Goal: Task Accomplishment & Management: Complete application form

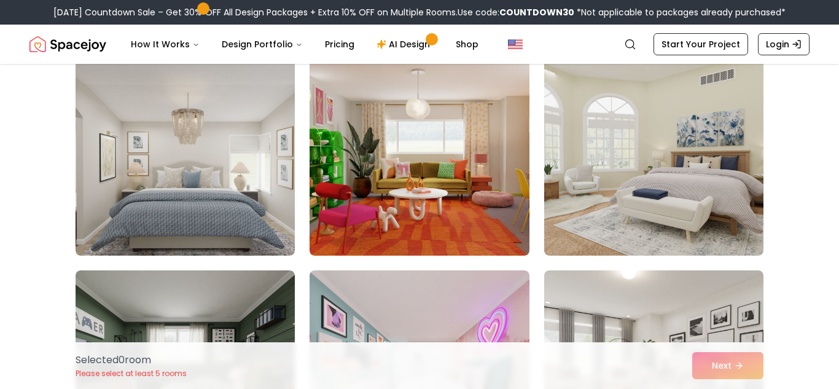
scroll to position [782, 0]
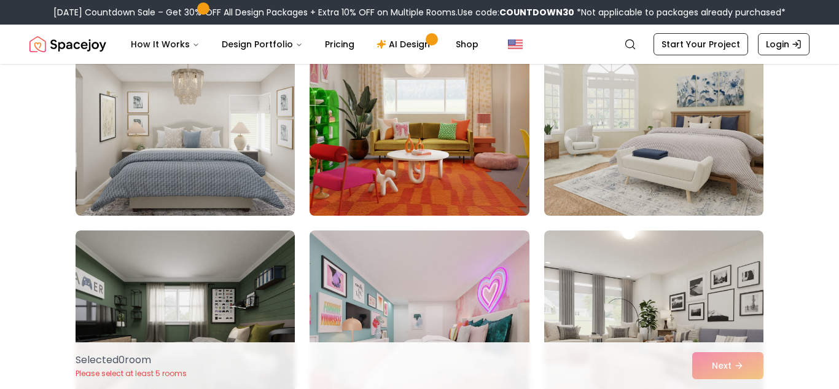
click at [490, 156] on img at bounding box center [419, 117] width 230 height 206
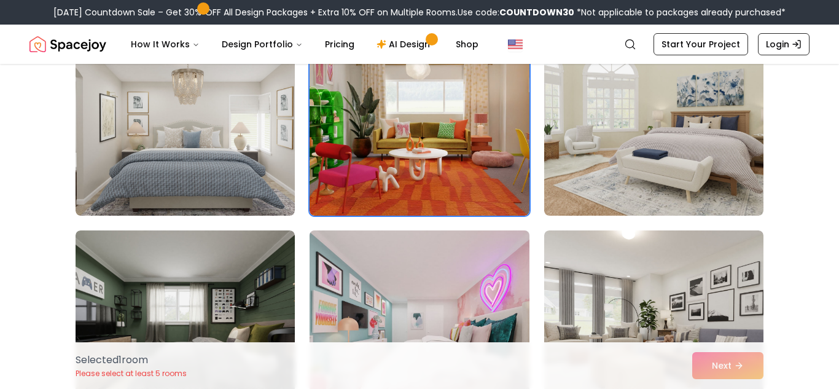
click at [472, 281] on img at bounding box center [419, 329] width 230 height 206
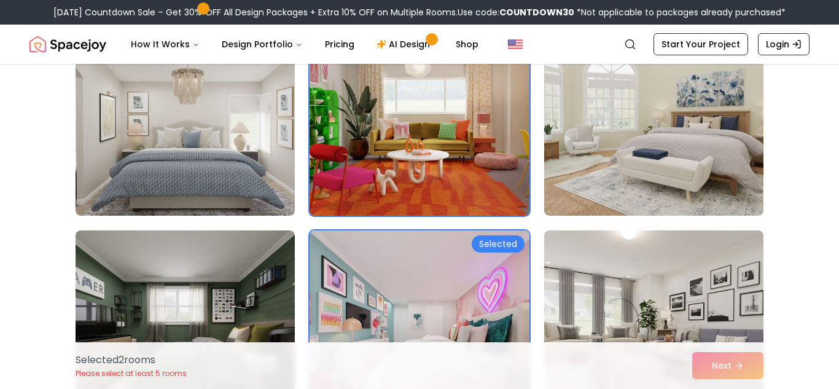
click at [464, 122] on img at bounding box center [419, 117] width 230 height 206
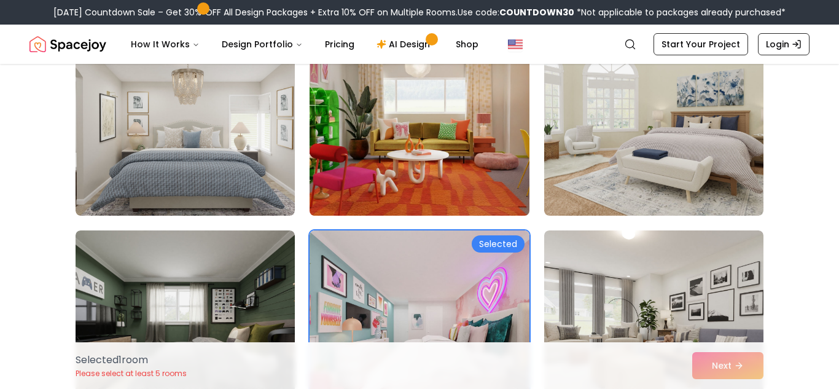
click at [505, 171] on img at bounding box center [419, 117] width 230 height 206
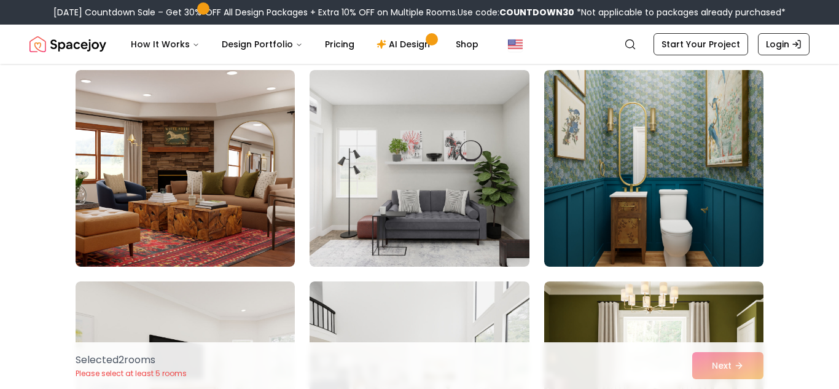
scroll to position [1391, 0]
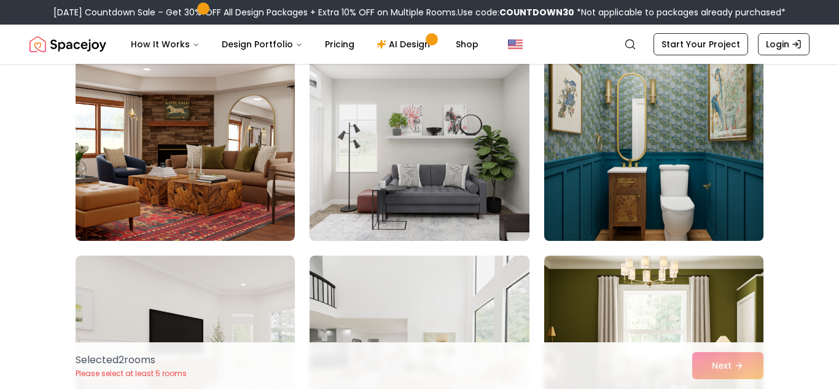
click at [616, 200] on img at bounding box center [654, 142] width 230 height 206
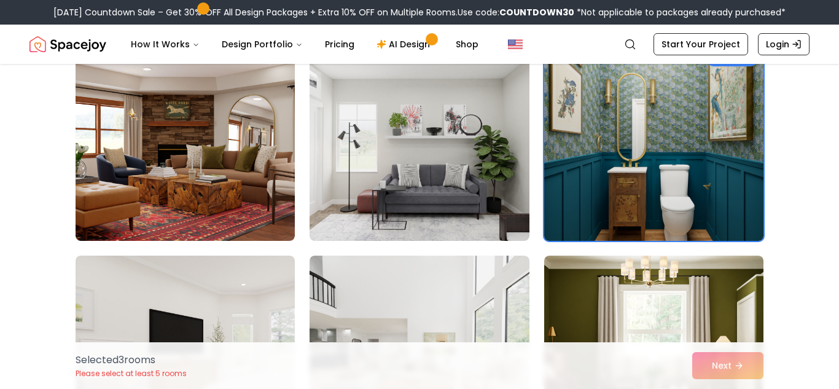
click at [623, 175] on img at bounding box center [654, 142] width 230 height 206
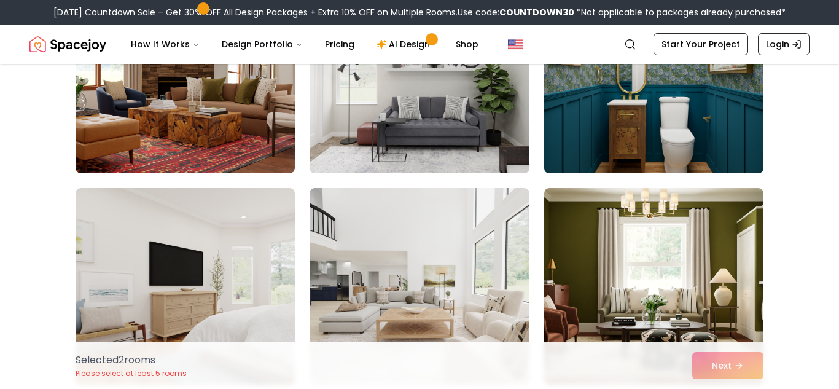
scroll to position [1461, 0]
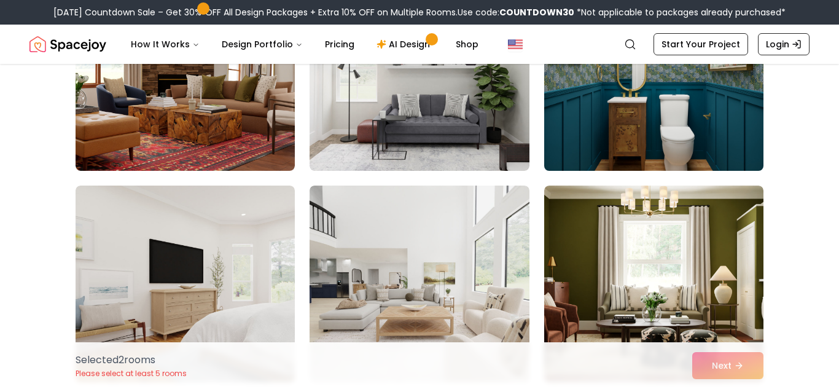
click at [623, 117] on img at bounding box center [654, 72] width 230 height 206
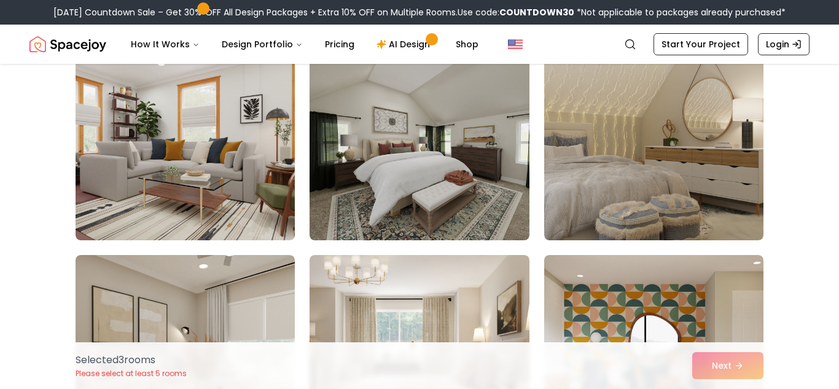
scroll to position [3081, 0]
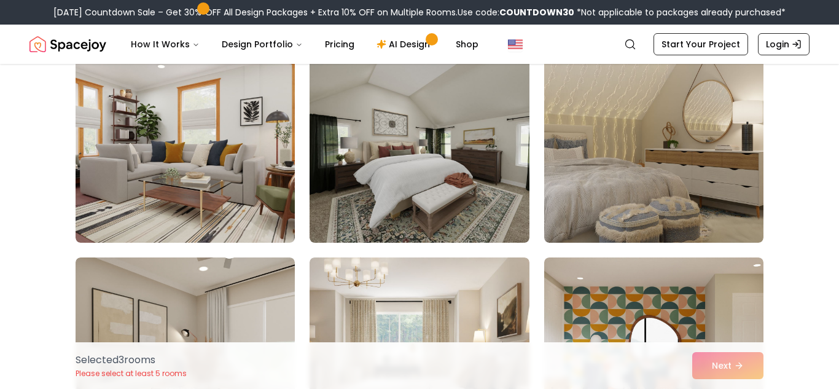
click at [591, 171] on img at bounding box center [653, 144] width 219 height 197
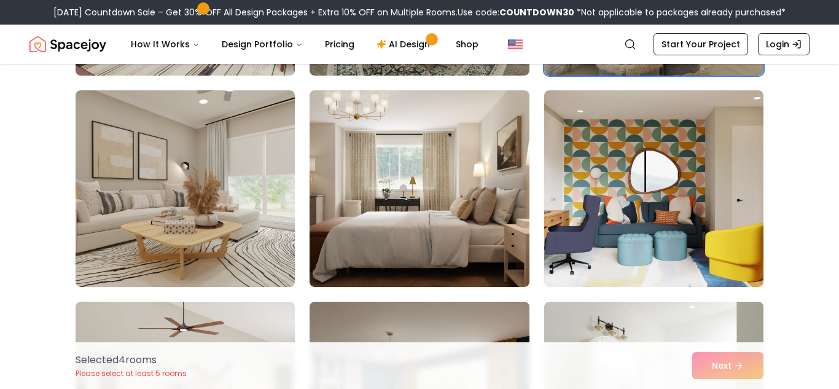
scroll to position [3250, 0]
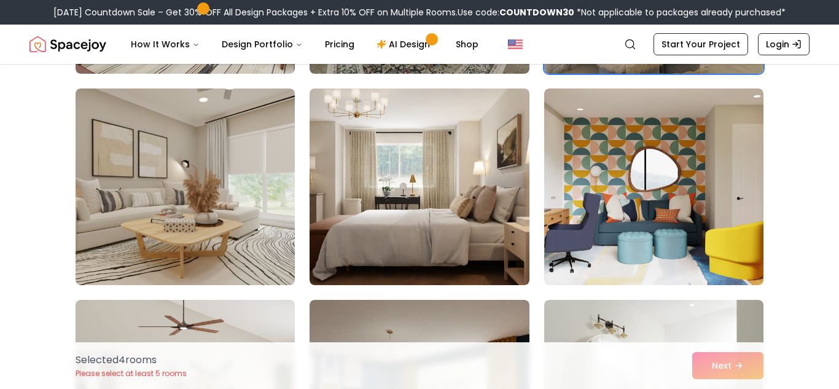
click at [591, 171] on img at bounding box center [653, 186] width 219 height 197
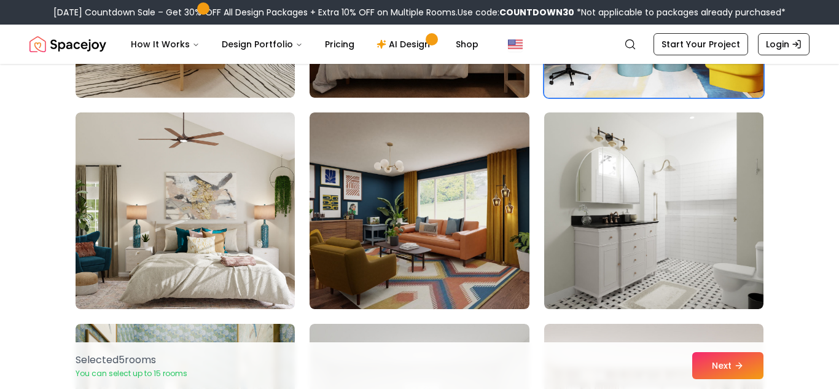
scroll to position [3446, 0]
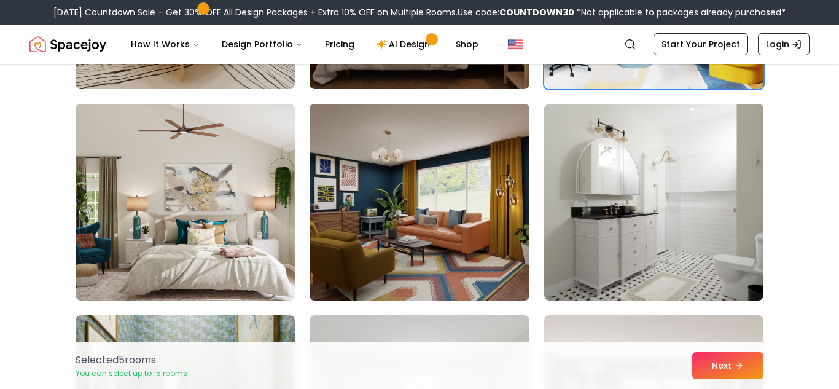
click at [463, 221] on img at bounding box center [419, 202] width 230 height 206
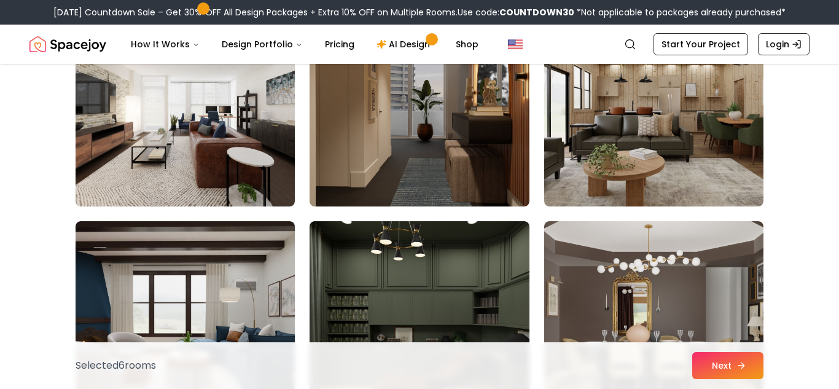
click at [728, 365] on button "Next" at bounding box center [728, 365] width 71 height 27
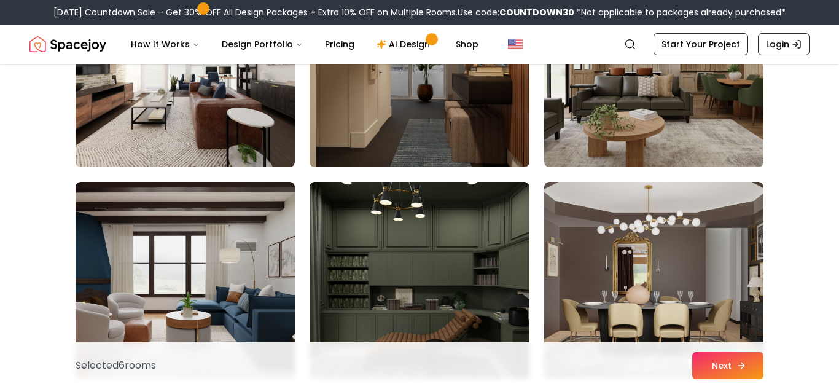
scroll to position [5231, 0]
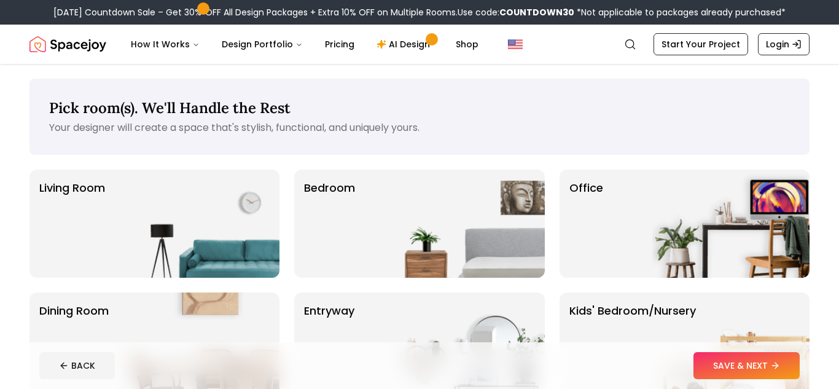
click at [435, 288] on div "Living Room Bedroom Office Dining Room entryway Kids' Bedroom/Nursery *Euphoria…" at bounding box center [419, 347] width 780 height 354
click at [438, 270] on img at bounding box center [466, 224] width 157 height 108
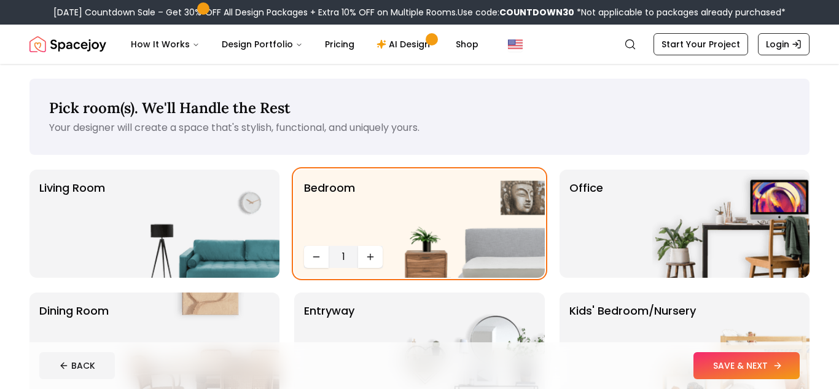
click at [712, 363] on button "SAVE & NEXT" at bounding box center [747, 365] width 106 height 27
